Goal: Information Seeking & Learning: Learn about a topic

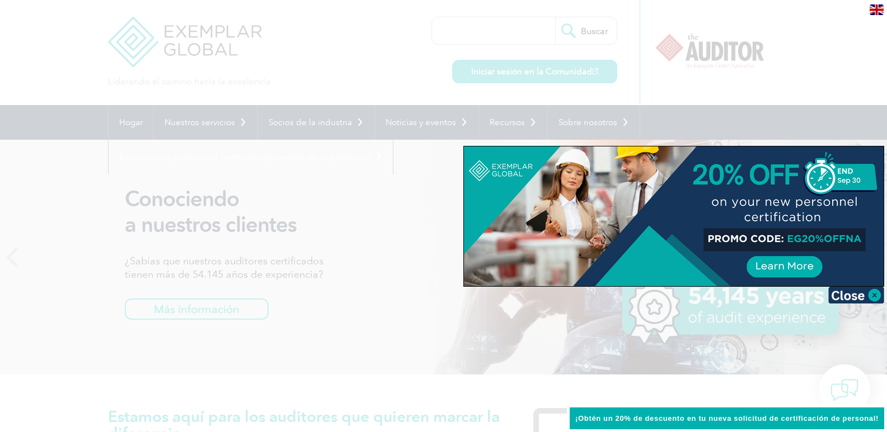
click at [707, 92] on div at bounding box center [443, 216] width 887 height 432
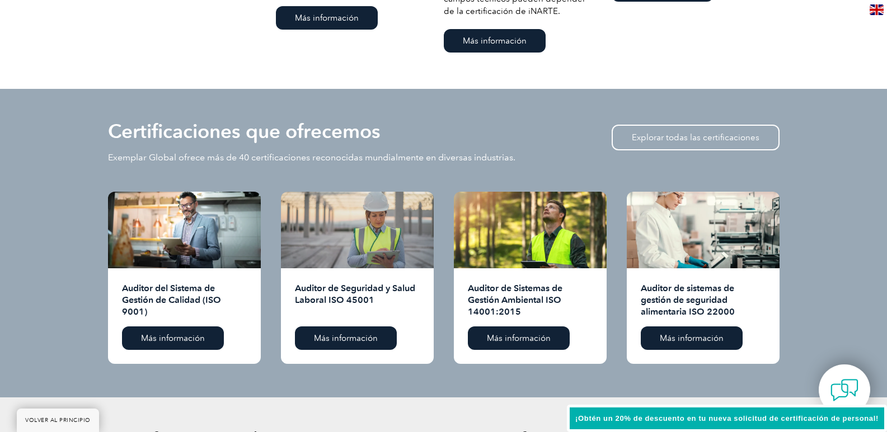
scroll to position [1119, 0]
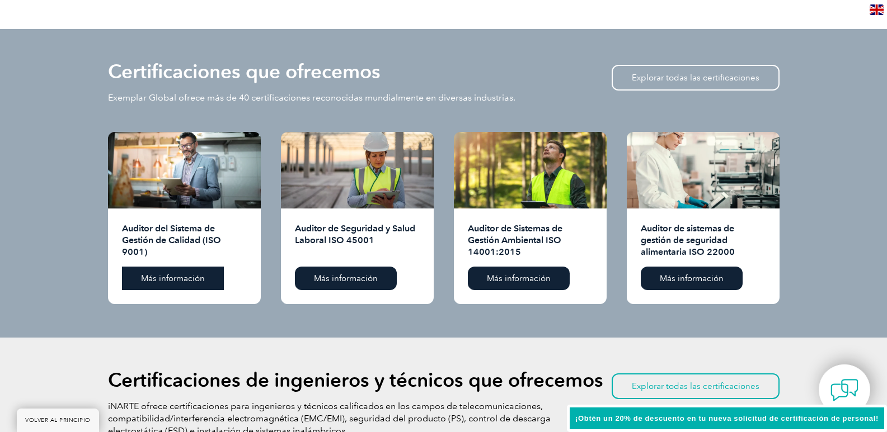
click at [161, 275] on font "Más información" at bounding box center [173, 279] width 64 height 10
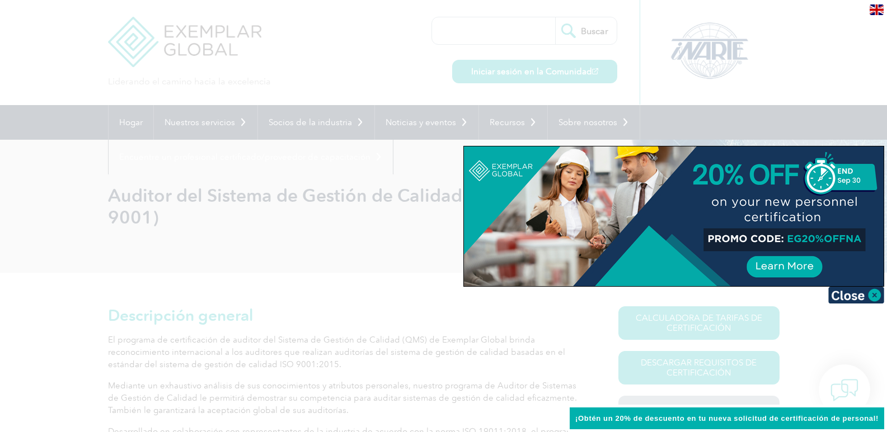
click at [382, 236] on div at bounding box center [443, 216] width 887 height 432
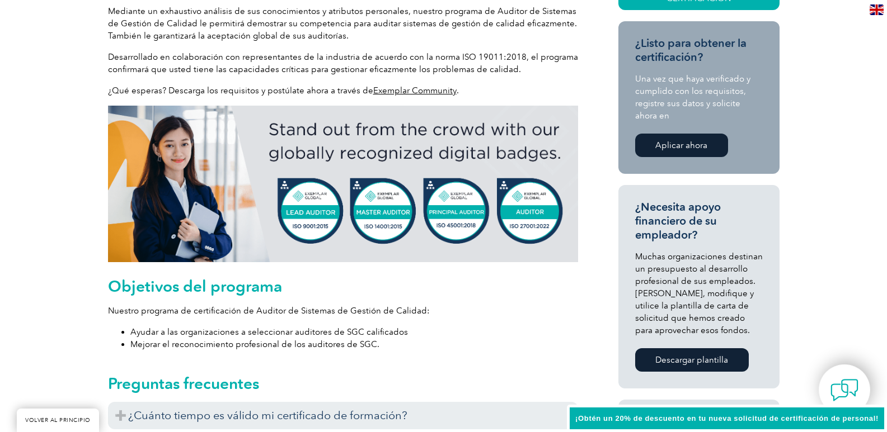
scroll to position [336, 0]
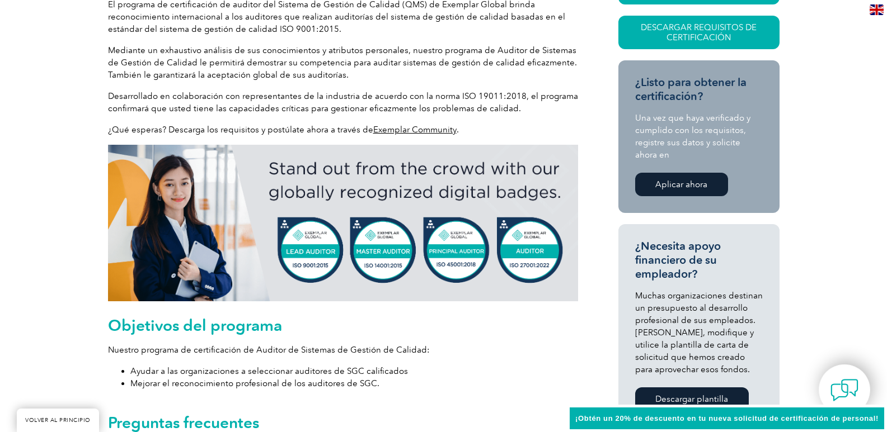
click at [319, 252] on img at bounding box center [343, 223] width 470 height 157
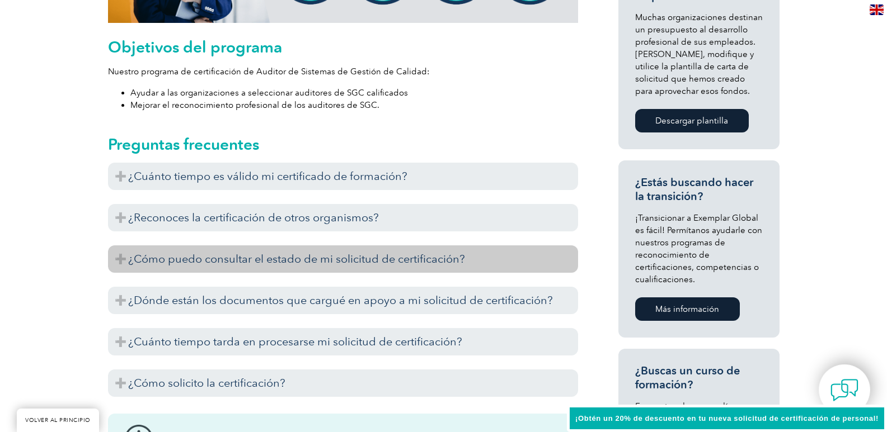
scroll to position [615, 0]
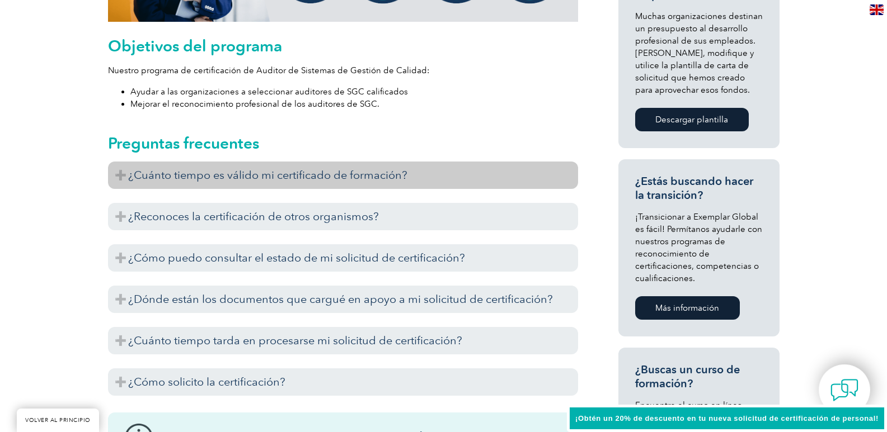
click at [566, 178] on h3 "¿Cuánto tiempo es válido mi certificado de formación?" at bounding box center [343, 175] width 470 height 27
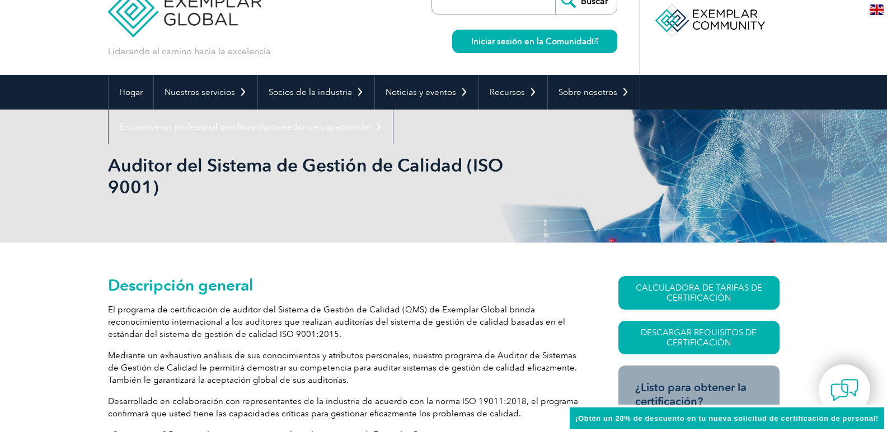
scroll to position [0, 0]
